Goal: Task Accomplishment & Management: Manage account settings

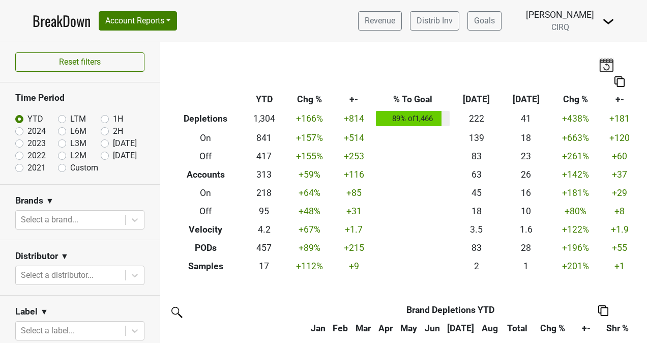
scroll to position [516, 0]
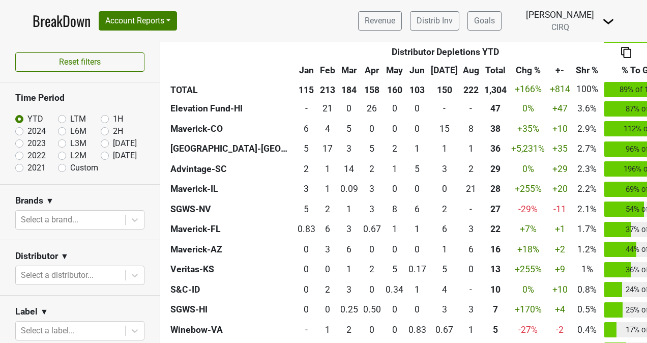
click at [56, 27] on link "BreakDown" at bounding box center [62, 20] width 58 height 21
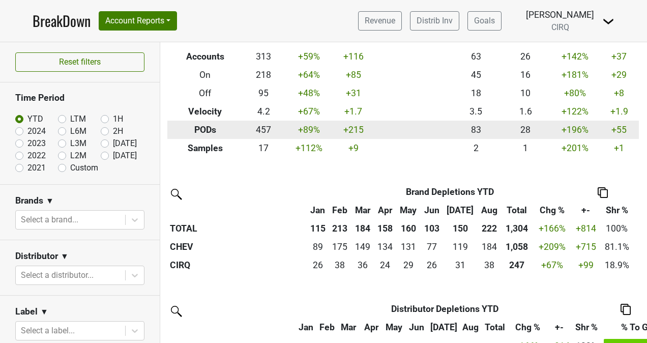
scroll to position [122, 1]
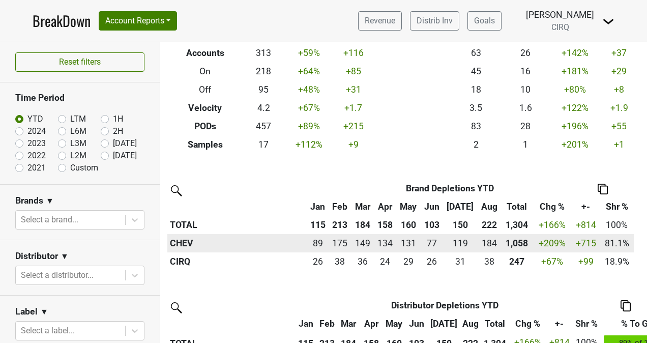
click at [179, 244] on th "CHEV" at bounding box center [236, 243] width 139 height 18
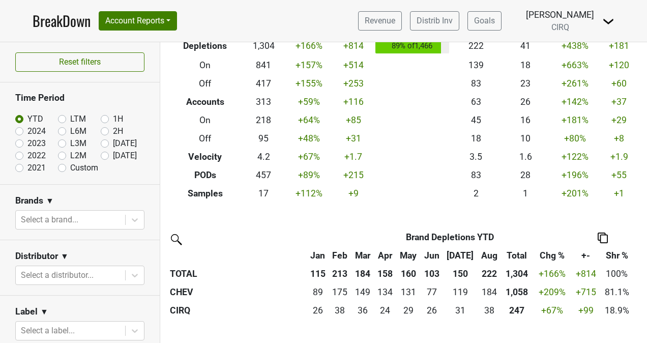
scroll to position [67, 1]
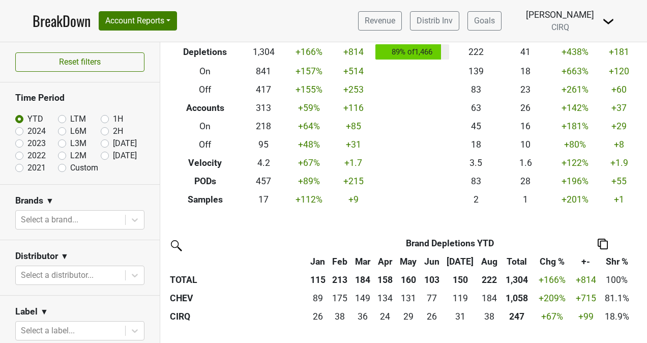
click at [70, 141] on label "L3M" at bounding box center [78, 143] width 16 height 12
click at [62, 141] on input "L3M" at bounding box center [78, 142] width 41 height 10
radio input "true"
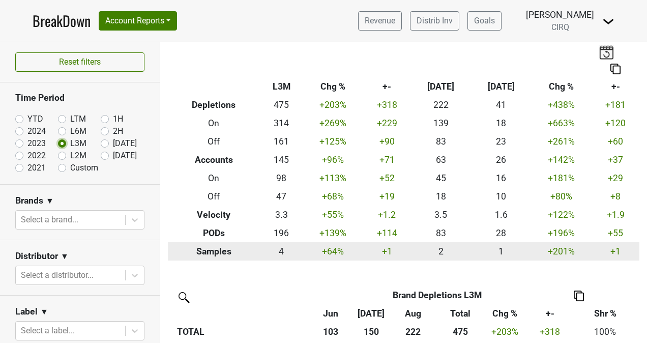
scroll to position [13, 0]
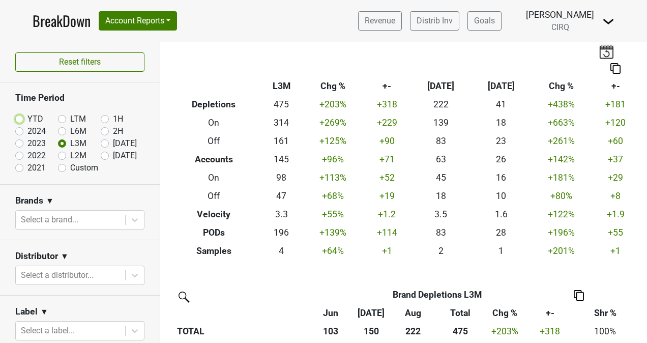
click at [23, 121] on input "YTD" at bounding box center [35, 118] width 41 height 10
radio input "true"
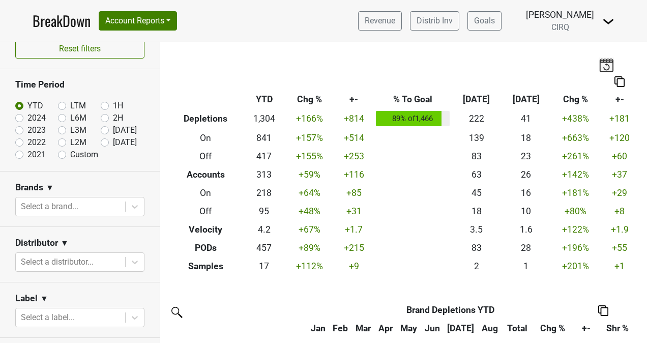
click at [113, 141] on label "Sep '25" at bounding box center [125, 142] width 24 height 12
click at [101, 141] on input "Sep '25" at bounding box center [121, 141] width 41 height 10
radio input "true"
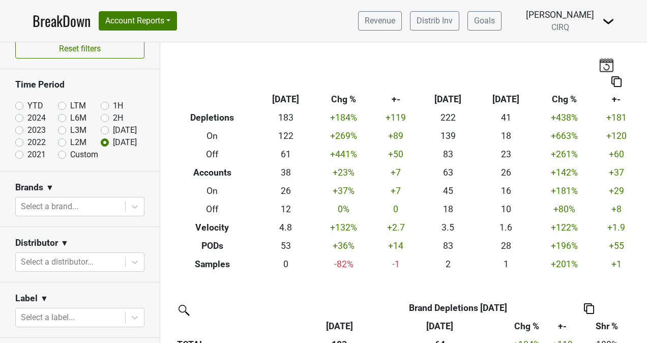
click at [27, 105] on label "YTD" at bounding box center [35, 106] width 16 height 12
click at [17, 105] on input "YTD" at bounding box center [35, 105] width 41 height 10
radio input "true"
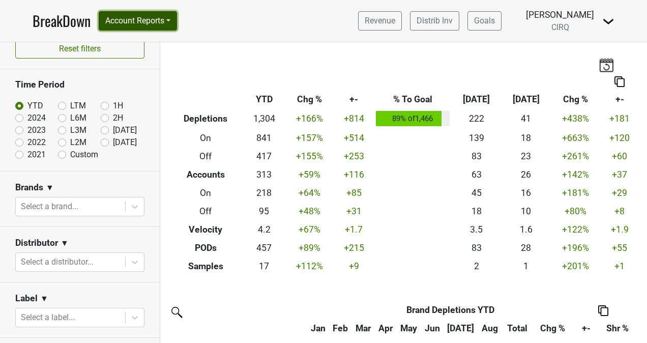
click at [161, 24] on button "Account Reports" at bounding box center [138, 20] width 78 height 19
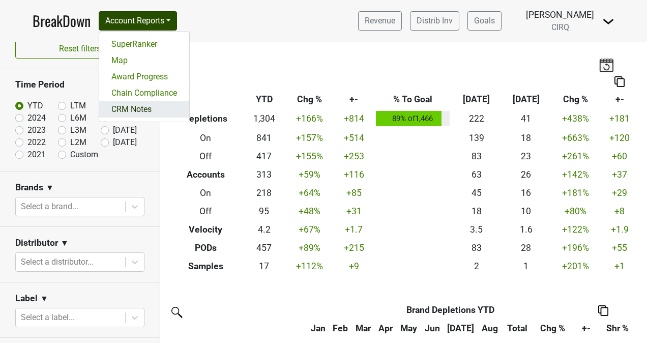
click at [161, 113] on link "CRM Notes" at bounding box center [144, 109] width 90 height 16
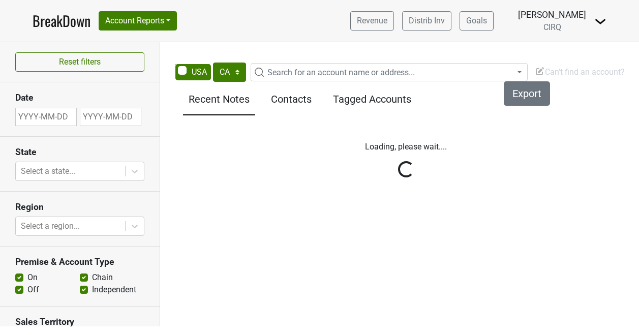
select select "CA"
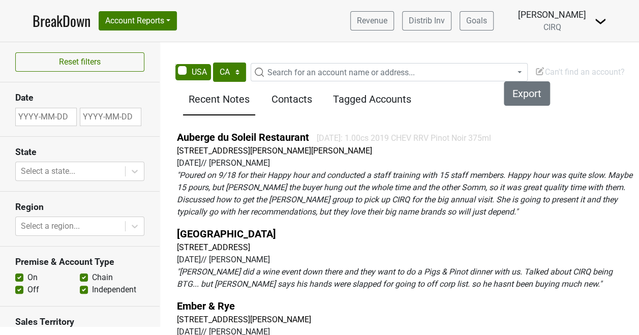
click at [315, 72] on span "Search for an account name or address..." at bounding box center [342, 73] width 148 height 10
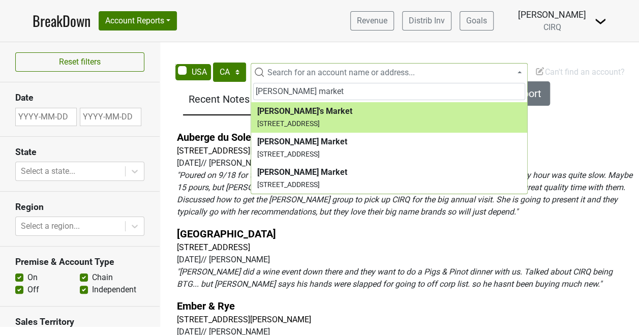
type input "Roberts market"
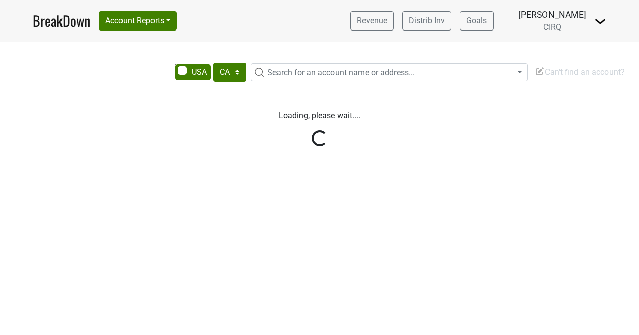
select select "CA"
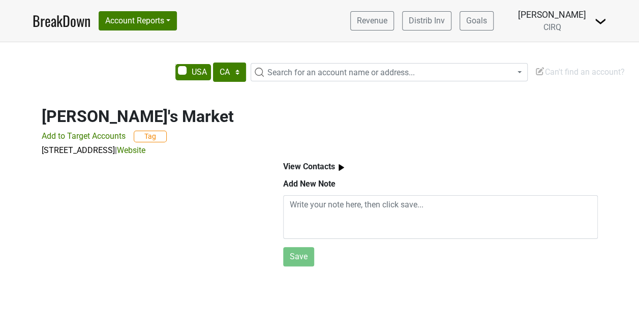
click at [334, 67] on span "Search for an account name or address..." at bounding box center [396, 73] width 264 height 12
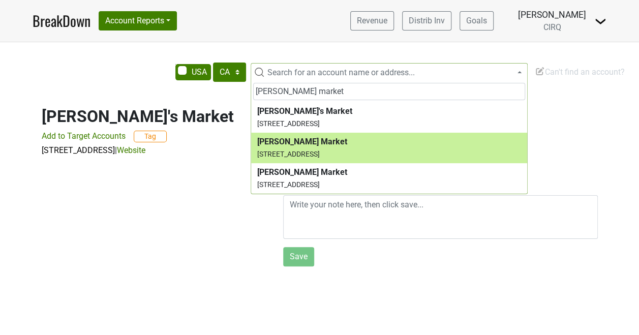
type input "[PERSON_NAME] market"
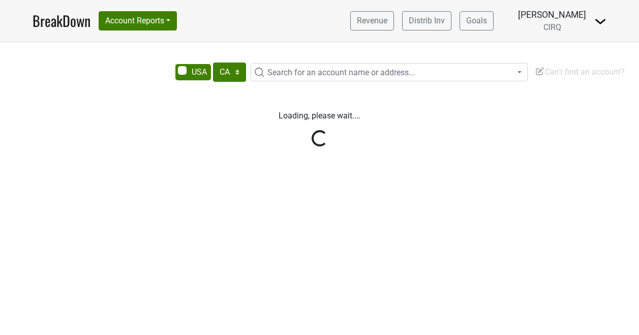
select select "CA"
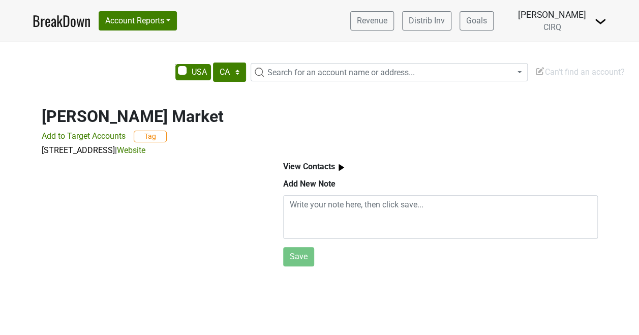
click at [327, 165] on b "View Contacts" at bounding box center [309, 167] width 52 height 10
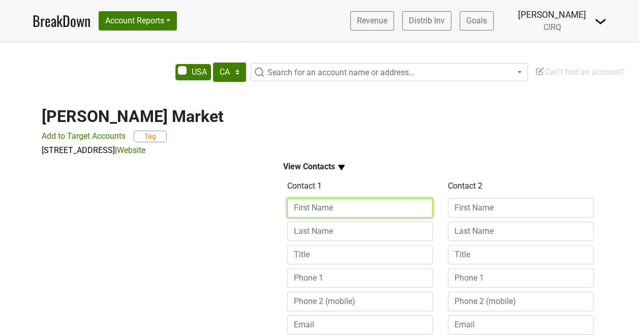
click at [330, 210] on input at bounding box center [360, 207] width 146 height 19
type input "[PERSON_NAME]"
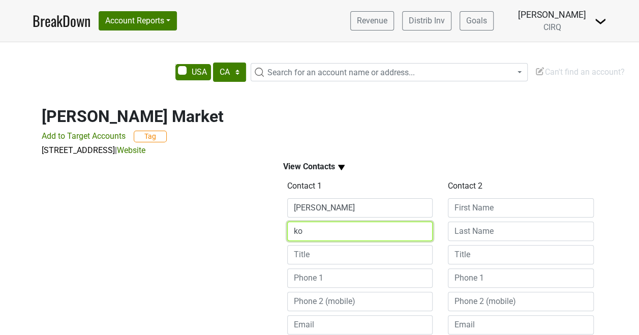
type input "k"
type input "[PERSON_NAME]"
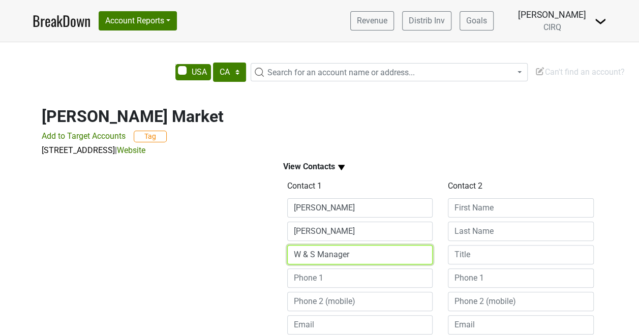
type input "W & S Manager"
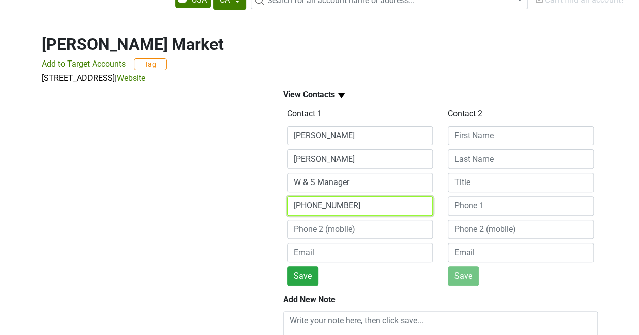
scroll to position [130, 0]
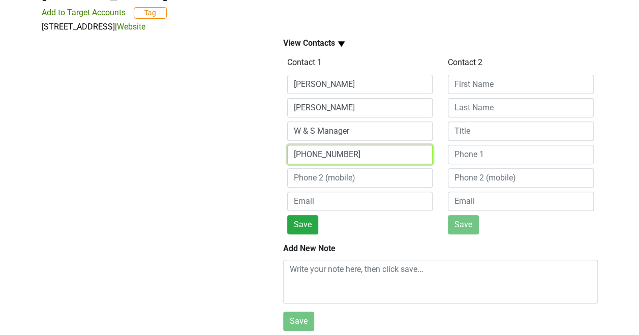
type input "[PHONE_NUMBER]"
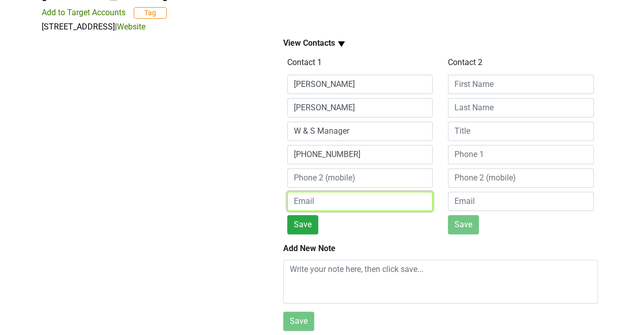
click at [320, 195] on input "email" at bounding box center [360, 201] width 146 height 19
type input "[PERSON_NAME][EMAIL_ADDRESS][DOMAIN_NAME]"
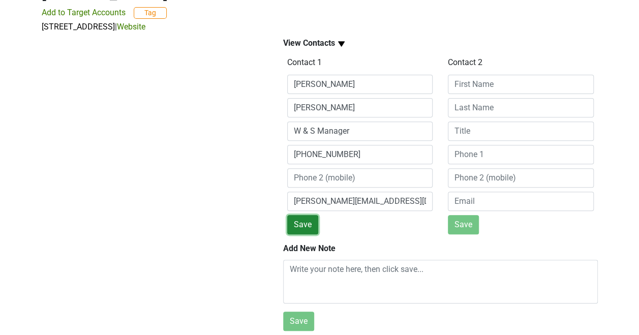
click at [311, 220] on button "Save" at bounding box center [302, 224] width 31 height 19
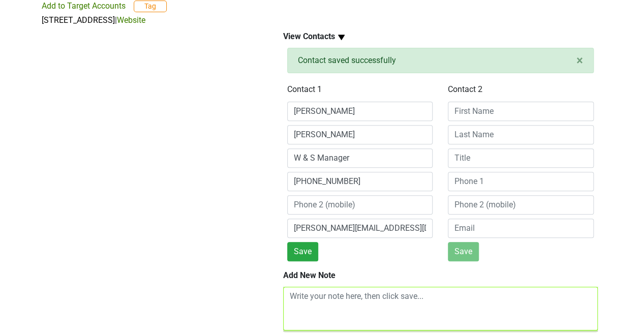
click at [356, 304] on textarea at bounding box center [440, 309] width 315 height 44
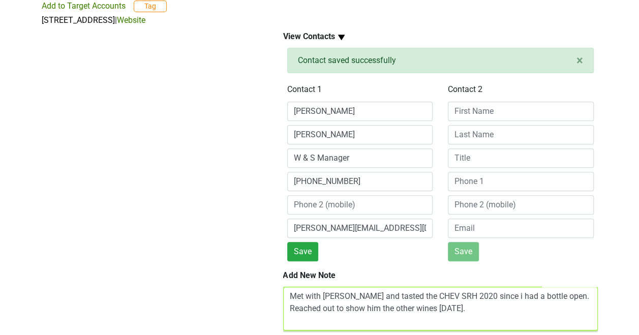
scroll to position [4, 0]
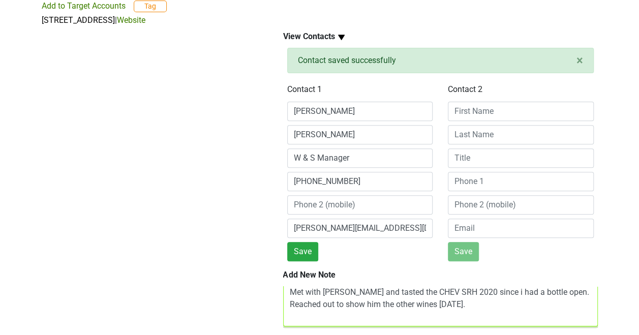
type textarea "Met with [PERSON_NAME] and tasted the CHEV SRH 2020 since i had a bottle open. …"
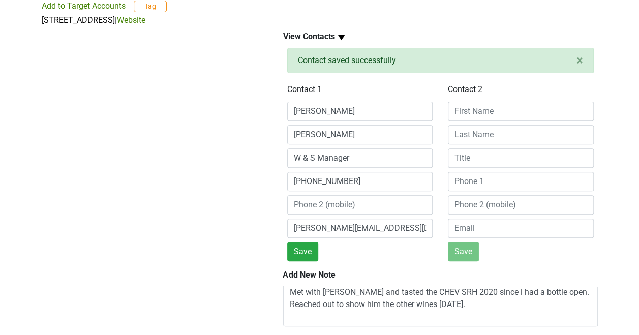
click at [243, 304] on div at bounding box center [151, 213] width 242 height 374
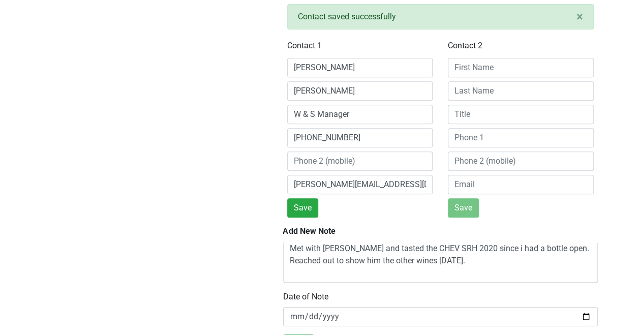
scroll to position [203, 0]
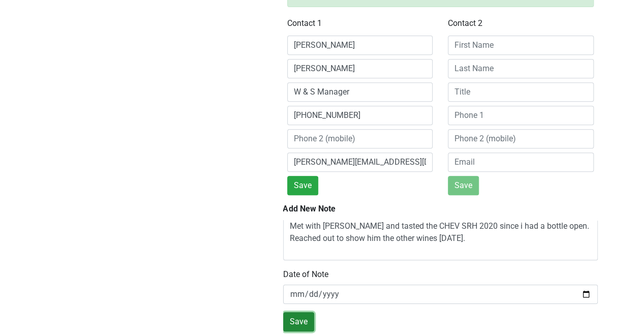
click at [301, 312] on button "Save" at bounding box center [298, 321] width 31 height 19
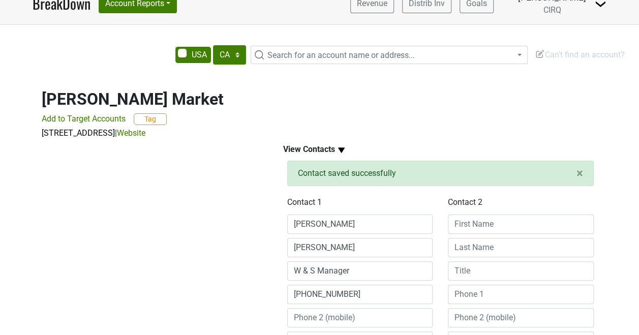
scroll to position [0, 0]
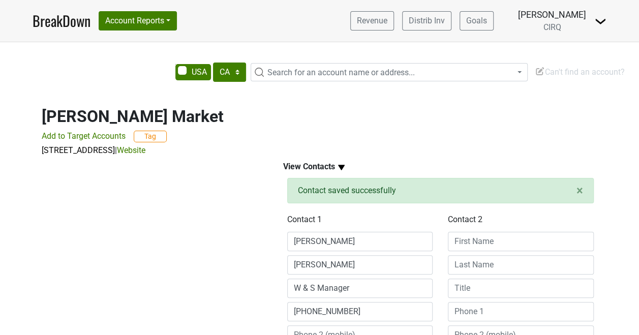
click at [286, 73] on span "Search for an account name or address..." at bounding box center [342, 73] width 148 height 10
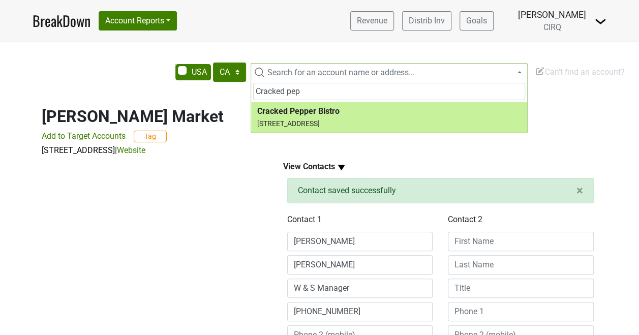
type input "Cracked pep"
select select "123607086"
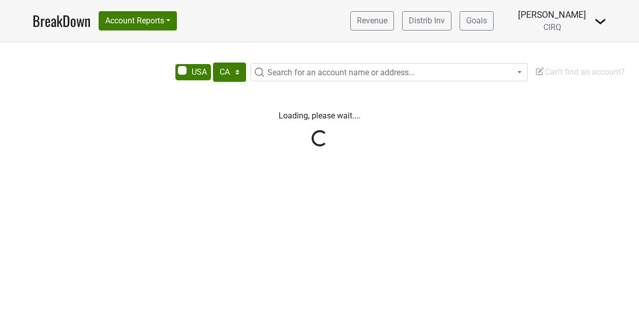
select select "CA"
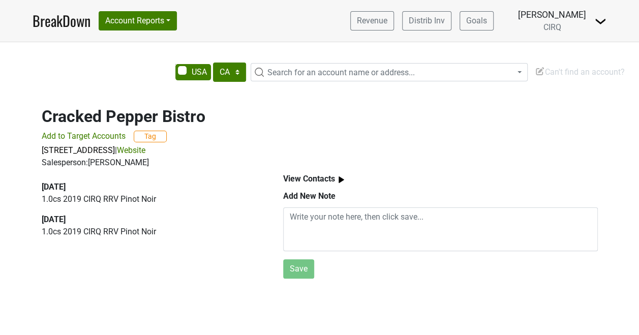
click at [341, 178] on img at bounding box center [341, 179] width 13 height 13
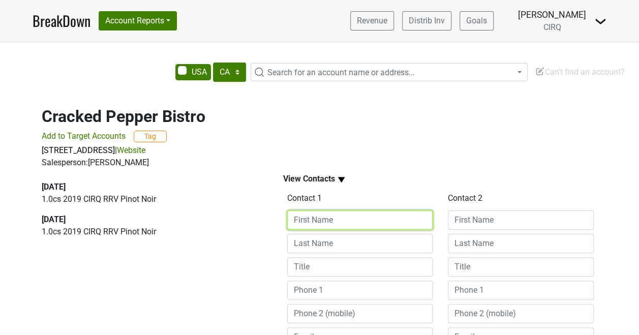
click at [340, 224] on input at bounding box center [360, 220] width 146 height 19
type input "[PERSON_NAME]"
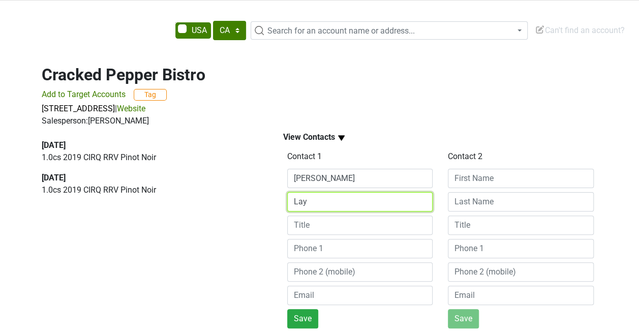
scroll to position [102, 0]
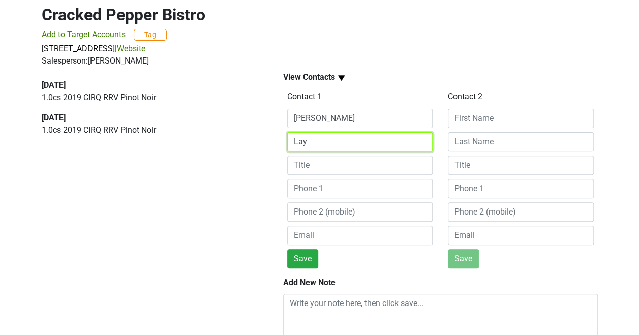
type input "Lay"
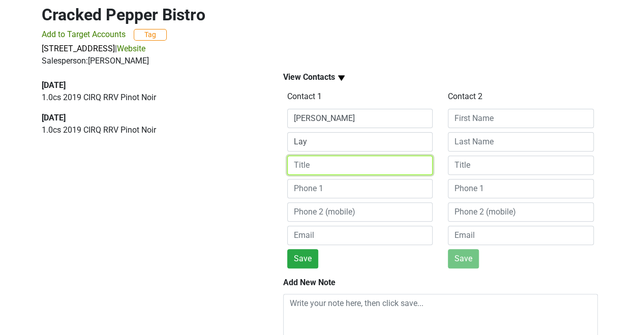
click at [338, 163] on input at bounding box center [360, 165] width 146 height 19
type input "GM"
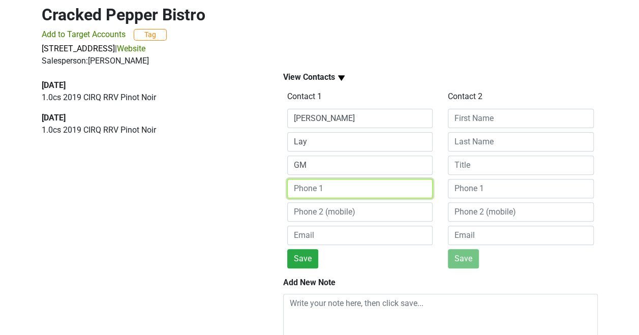
click at [337, 193] on input at bounding box center [360, 188] width 146 height 19
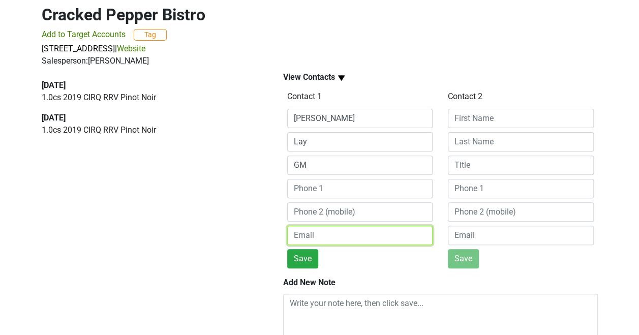
click at [339, 238] on input "email" at bounding box center [360, 235] width 146 height 19
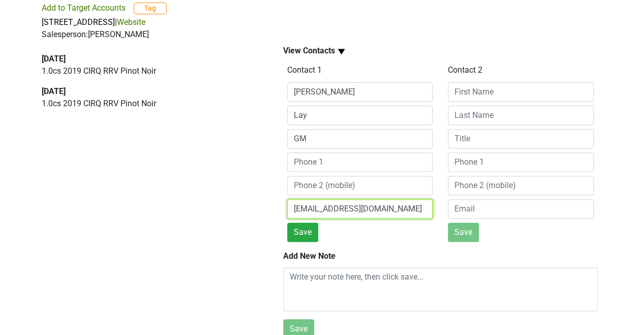
scroll to position [142, 0]
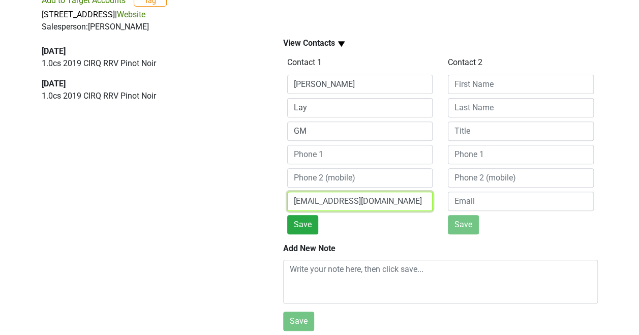
type input "[EMAIL_ADDRESS][DOMAIN_NAME]"
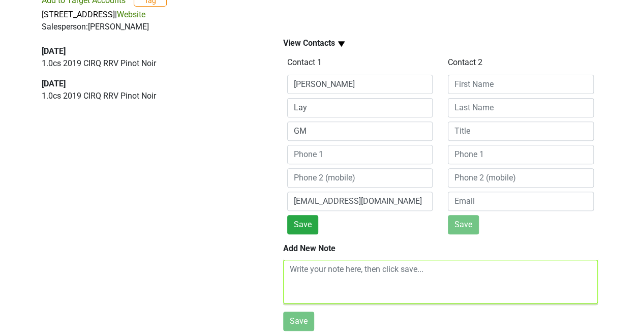
click at [337, 260] on textarea at bounding box center [440, 282] width 315 height 44
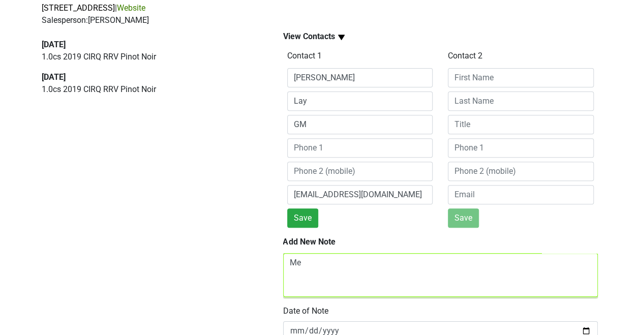
type textarea "M"
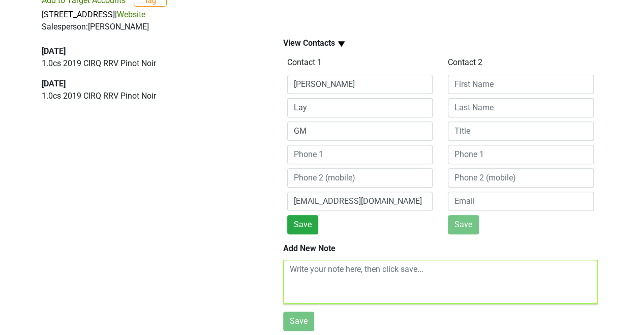
type textarea "S"
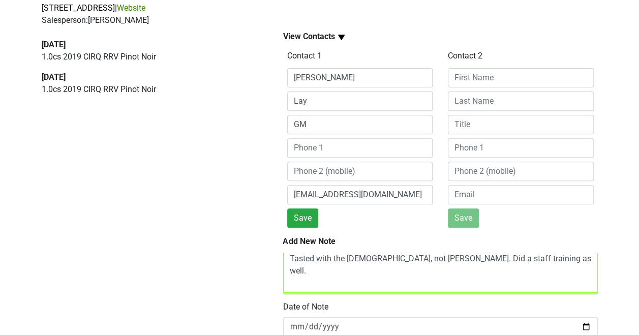
scroll to position [182, 0]
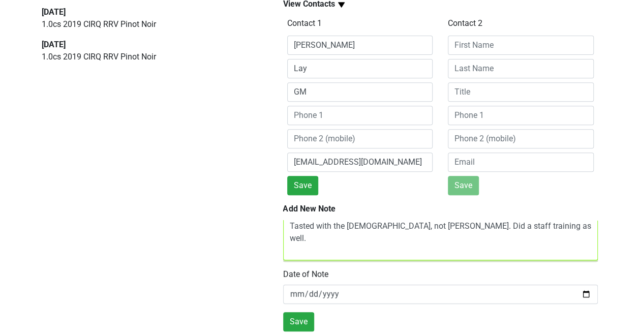
click at [408, 220] on textarea "Tasted with the [DEMOGRAPHIC_DATA], not [PERSON_NAME]. Did a staff training as …" at bounding box center [440, 239] width 315 height 44
type textarea "Tasted with the [DEMOGRAPHIC_DATA], not [PERSON_NAME]. Did a staff training as …"
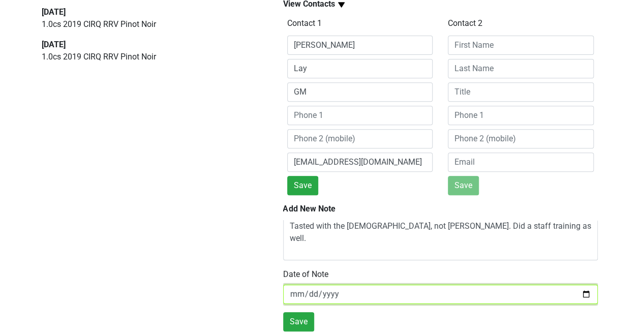
click at [339, 285] on input "[DATE]" at bounding box center [440, 294] width 315 height 19
click at [581, 287] on input "[DATE]" at bounding box center [440, 294] width 315 height 19
type input "[DATE]"
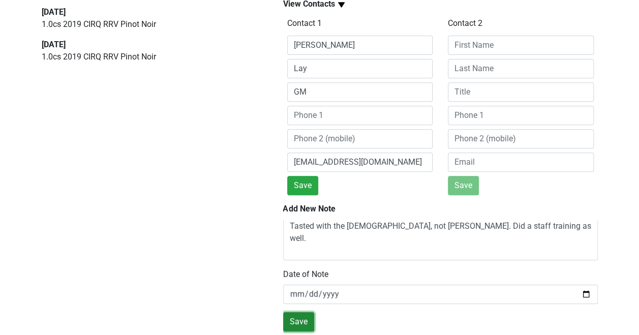
click at [308, 312] on button "Save" at bounding box center [298, 321] width 31 height 19
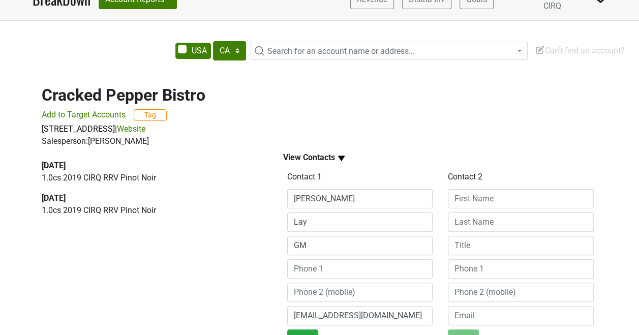
scroll to position [0, 0]
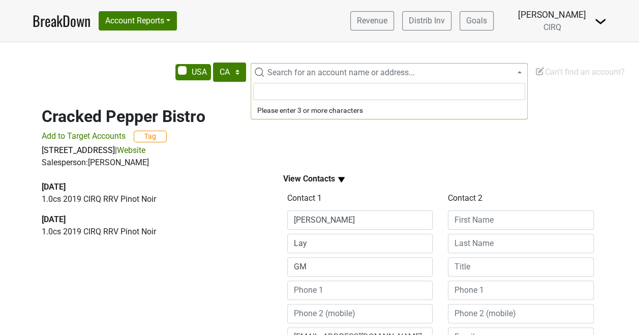
click at [313, 79] on span "Search for an account name or address..." at bounding box center [389, 72] width 277 height 18
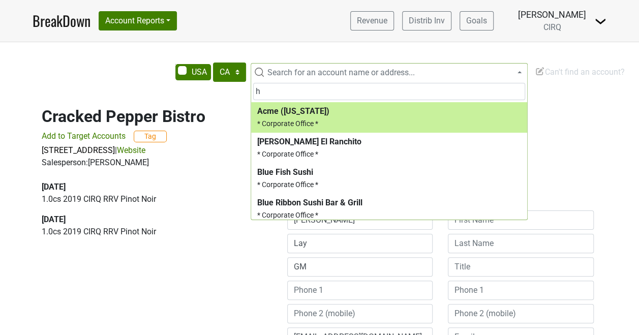
type input "h"
